Goal: Navigation & Orientation: Find specific page/section

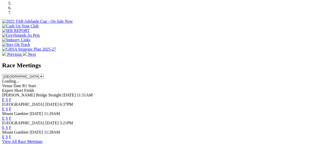
scroll to position [207, 0]
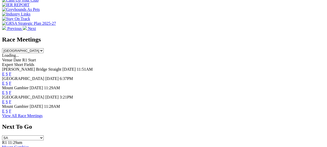
click at [43, 114] on link "View All Race Meetings" at bounding box center [22, 116] width 41 height 4
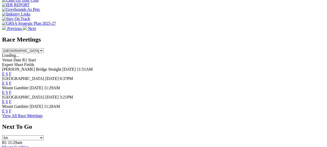
scroll to position [232, 0]
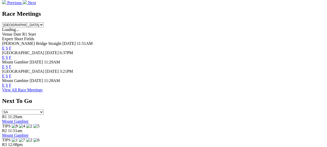
click at [43, 88] on link "View All Race Meetings" at bounding box center [22, 90] width 41 height 4
